Goal: Check status: Check status

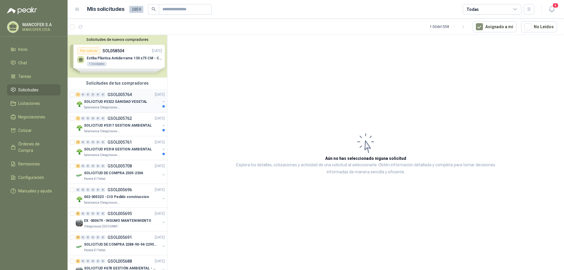
click at [127, 100] on p "SOLICITUD #5322 SANIDAD VEGETAL" at bounding box center [115, 102] width 63 height 6
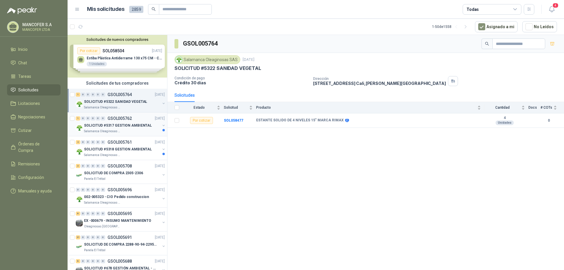
click at [120, 126] on p "SOLICITUD #5317 GESTION AMBIENTAL" at bounding box center [118, 126] width 68 height 6
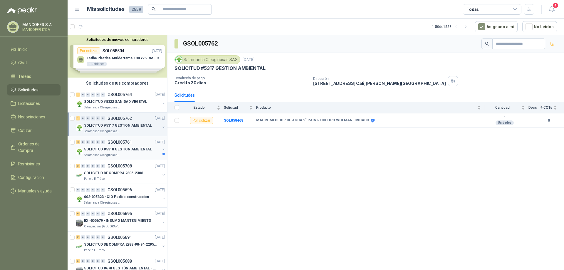
click at [135, 148] on p "SOLICITUD #5318 GESTION AMBIENTAL" at bounding box center [118, 150] width 68 height 6
